Goal: Find specific page/section: Find specific page/section

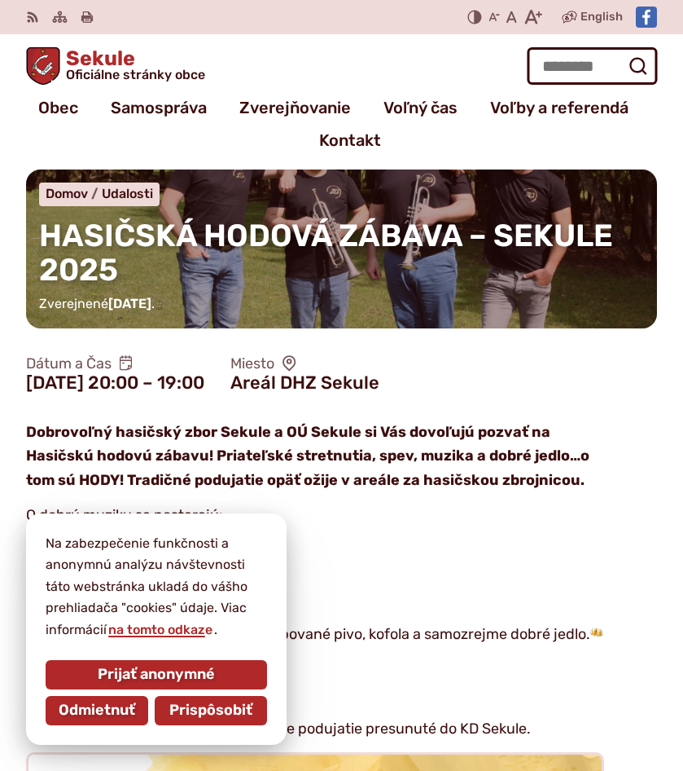
click at [206, 709] on span "Prispôsobiť" at bounding box center [210, 710] width 83 height 18
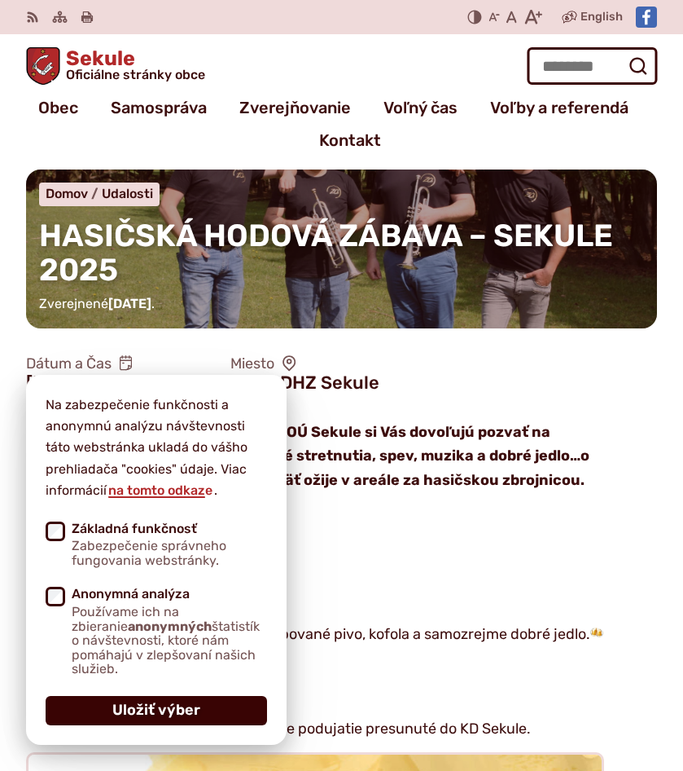
click at [150, 707] on span "Uložiť výber" at bounding box center [156, 710] width 88 height 18
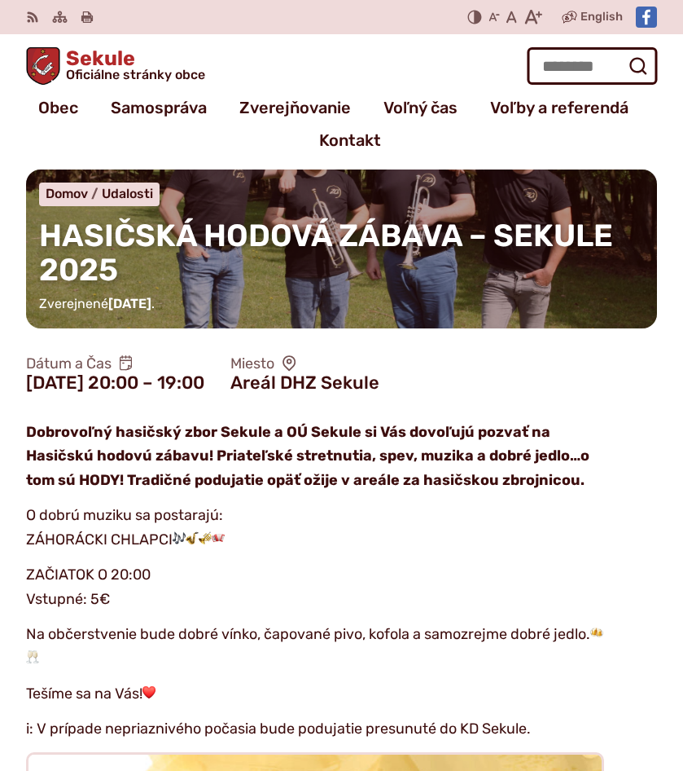
click at [88, 64] on span "Sekule Oficiálne stránky obce" at bounding box center [132, 64] width 146 height 33
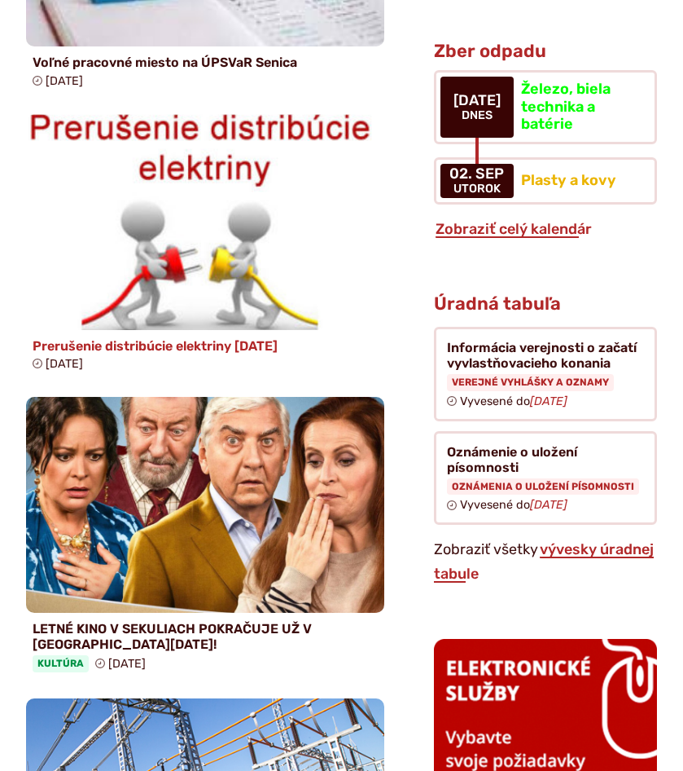
scroll to position [1385, 0]
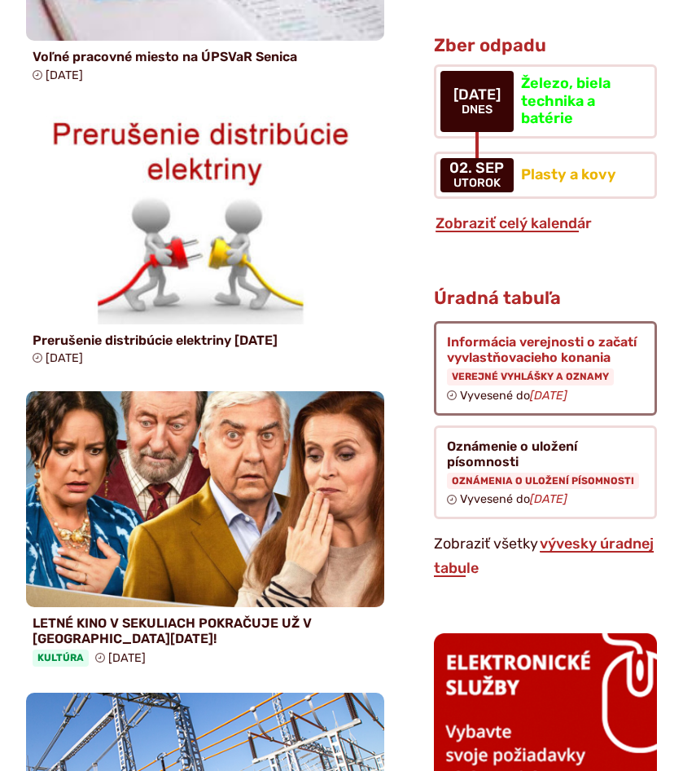
click at [529, 377] on figure at bounding box center [545, 368] width 223 height 94
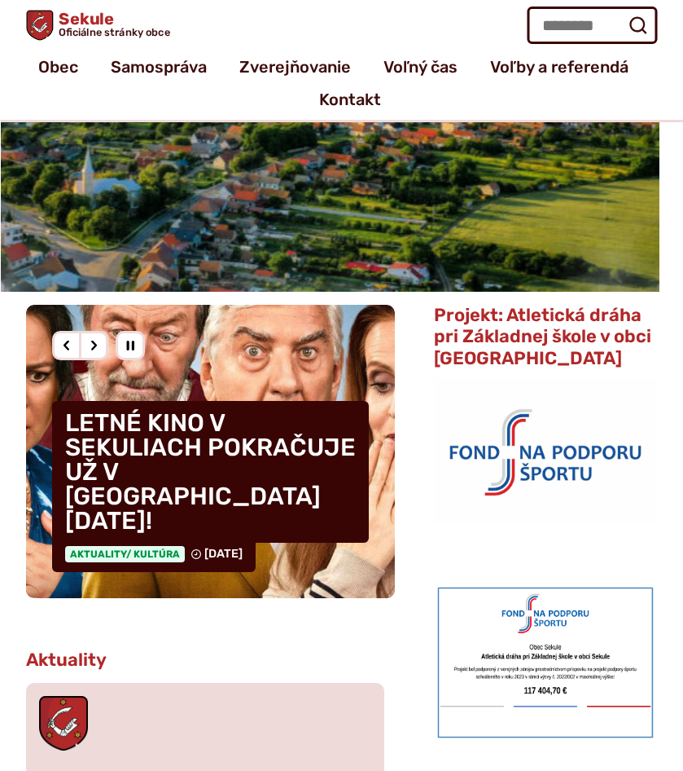
scroll to position [0, 0]
